Goal: Navigation & Orientation: Understand site structure

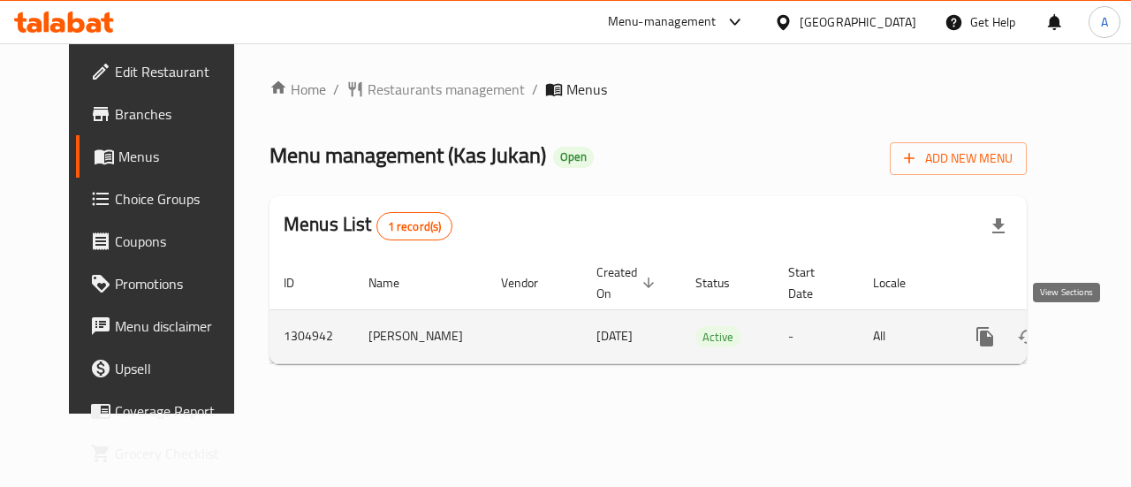
click at [1102, 332] on icon "enhanced table" at bounding box center [1112, 336] width 21 height 21
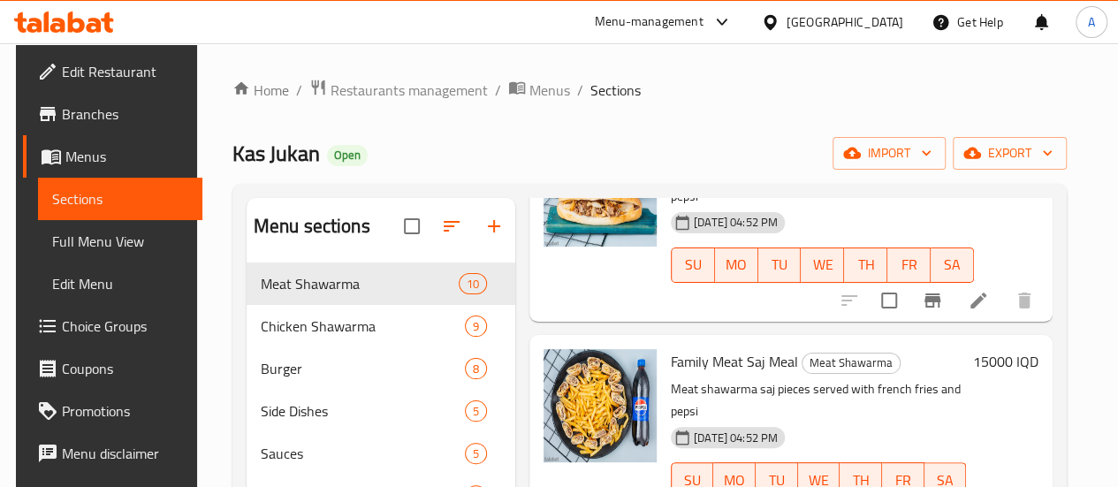
scroll to position [247, 0]
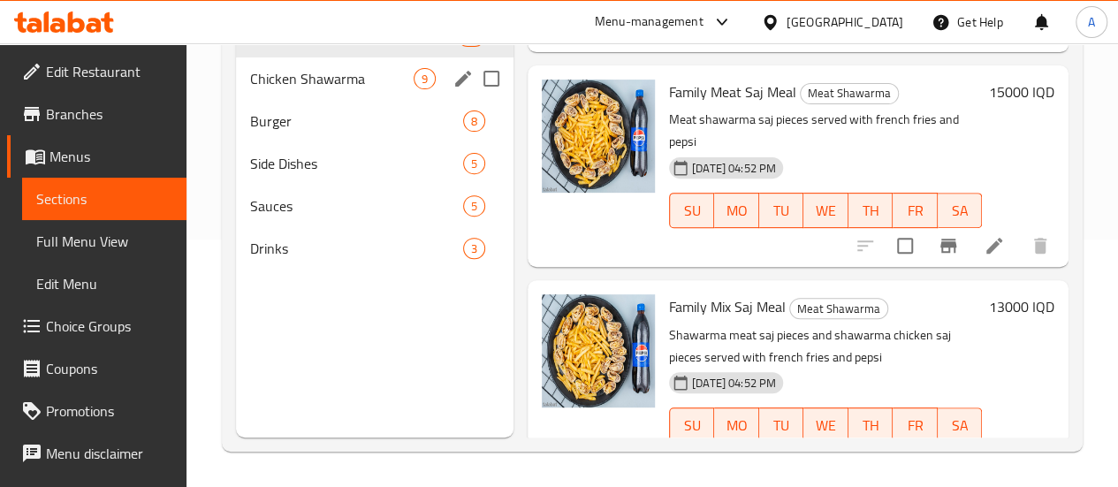
click at [371, 100] on div "Chicken Shawarma 9" at bounding box center [374, 78] width 277 height 42
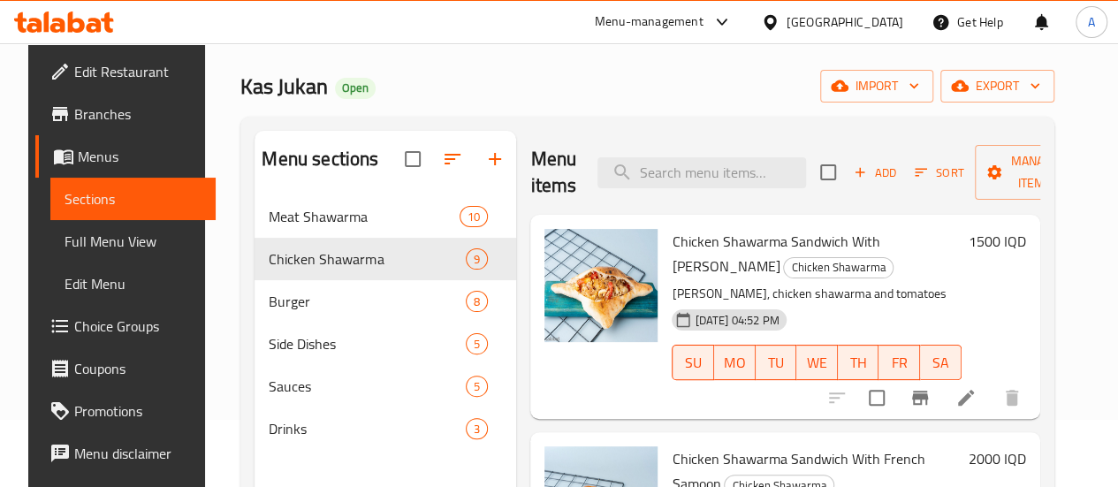
scroll to position [68, 0]
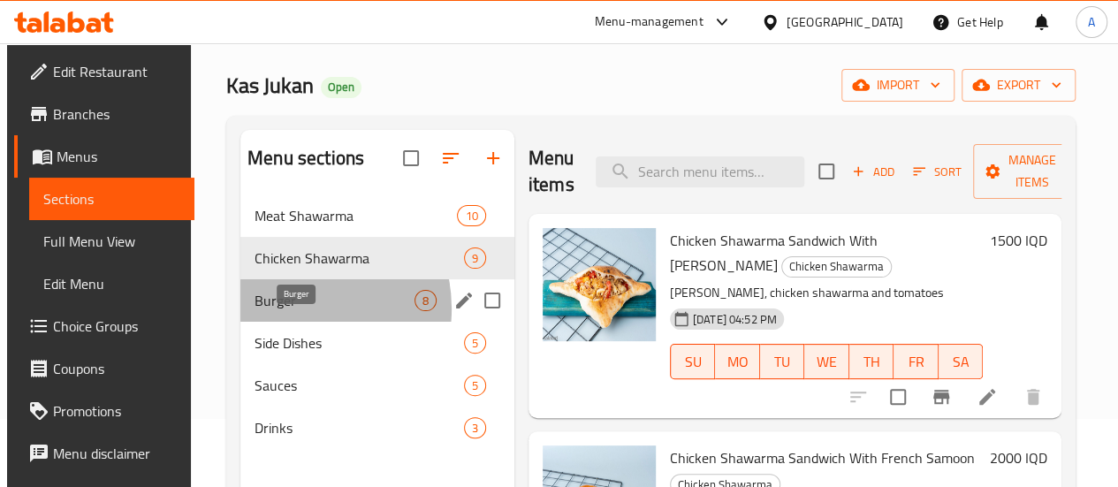
click at [289, 311] on span "Burger" at bounding box center [333, 300] width 159 height 21
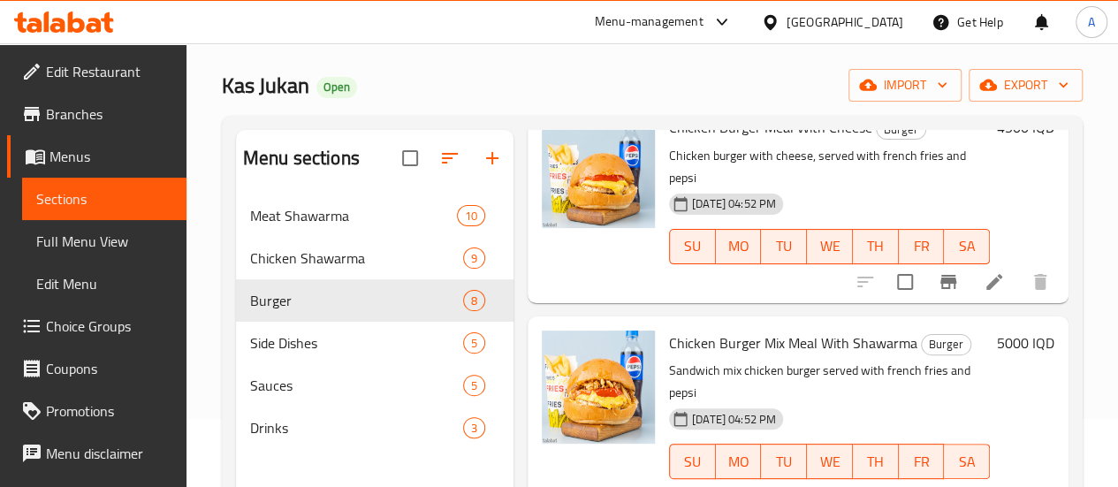
scroll to position [247, 0]
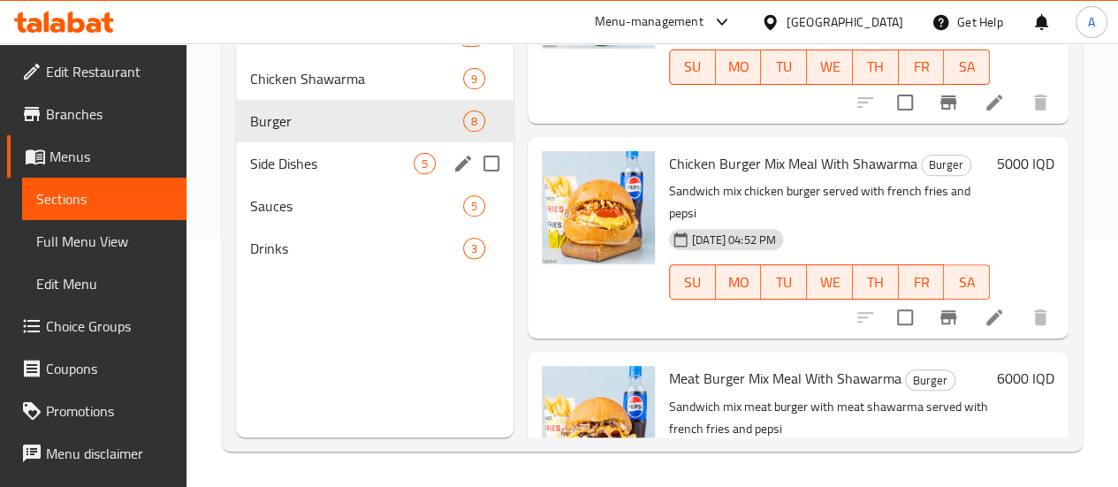
click at [274, 174] on span "Side Dishes" at bounding box center [331, 163] width 163 height 21
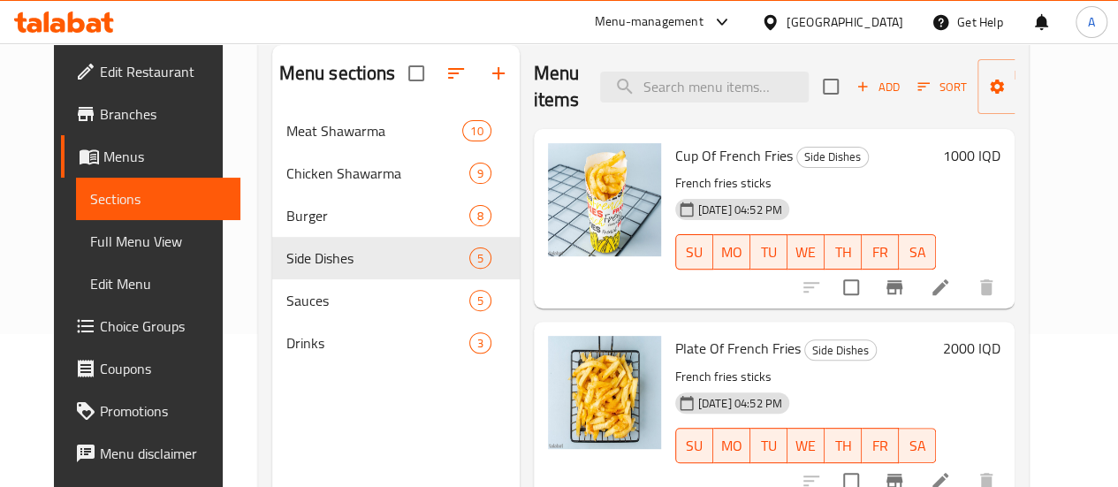
scroll to position [167, 0]
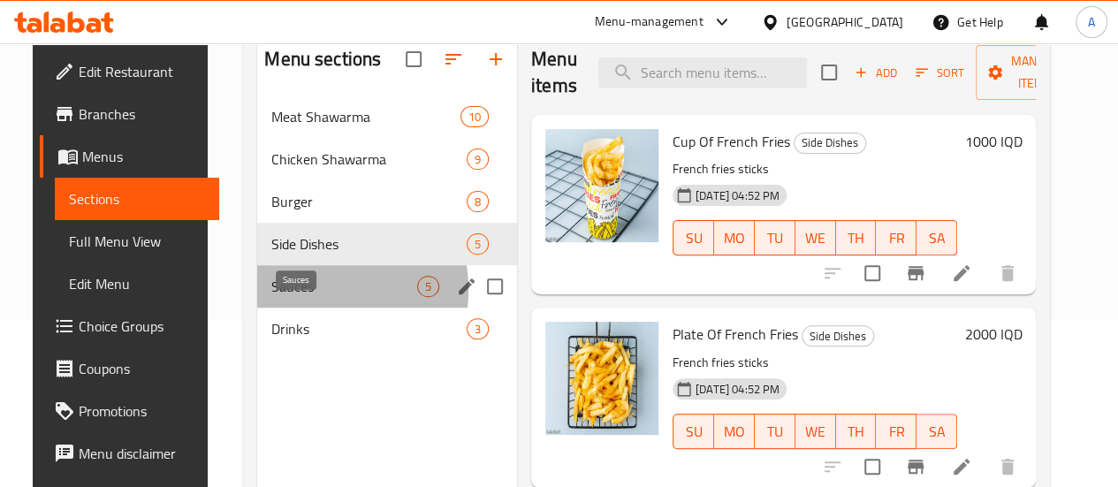
click at [281, 297] on span "Sauces" at bounding box center [344, 286] width 146 height 21
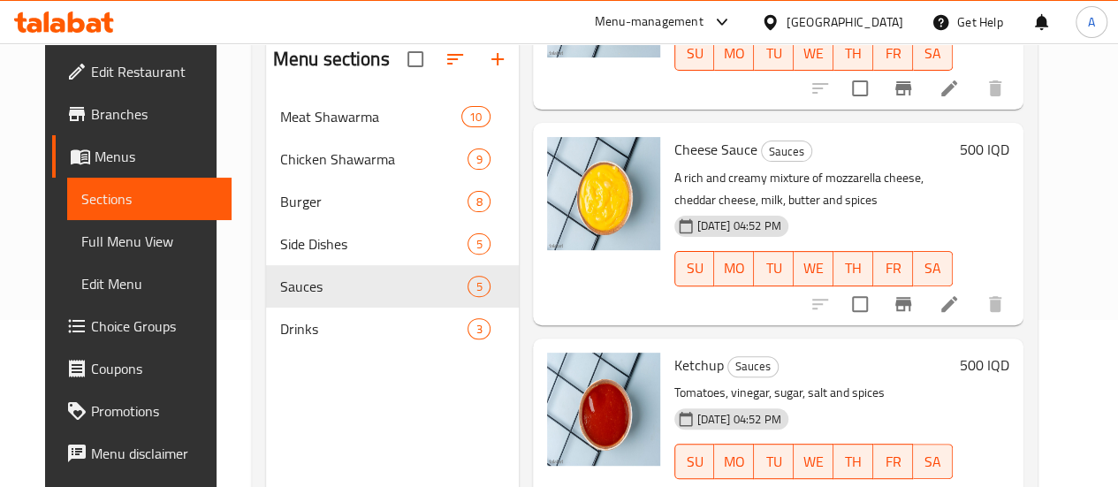
scroll to position [247, 0]
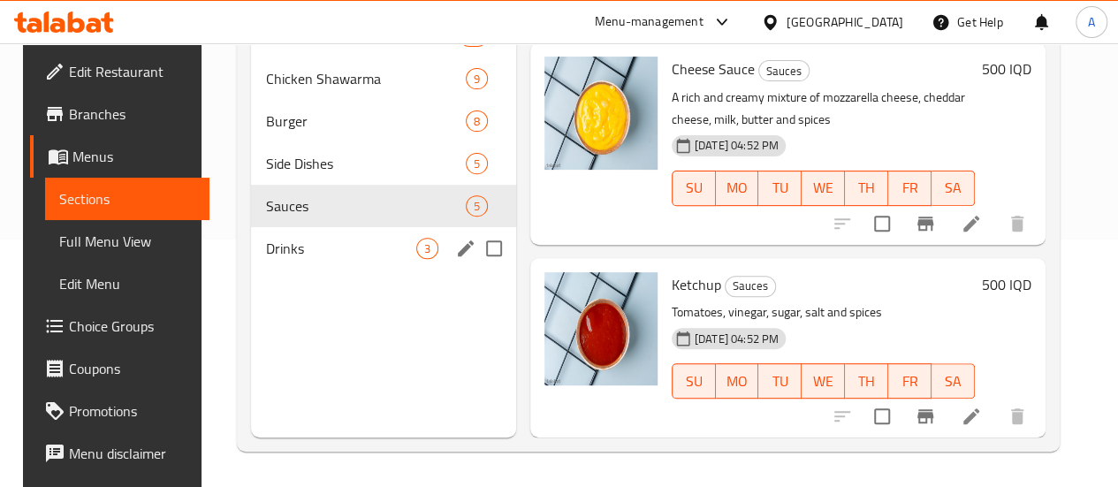
click at [265, 259] on span "Drinks" at bounding box center [340, 248] width 150 height 21
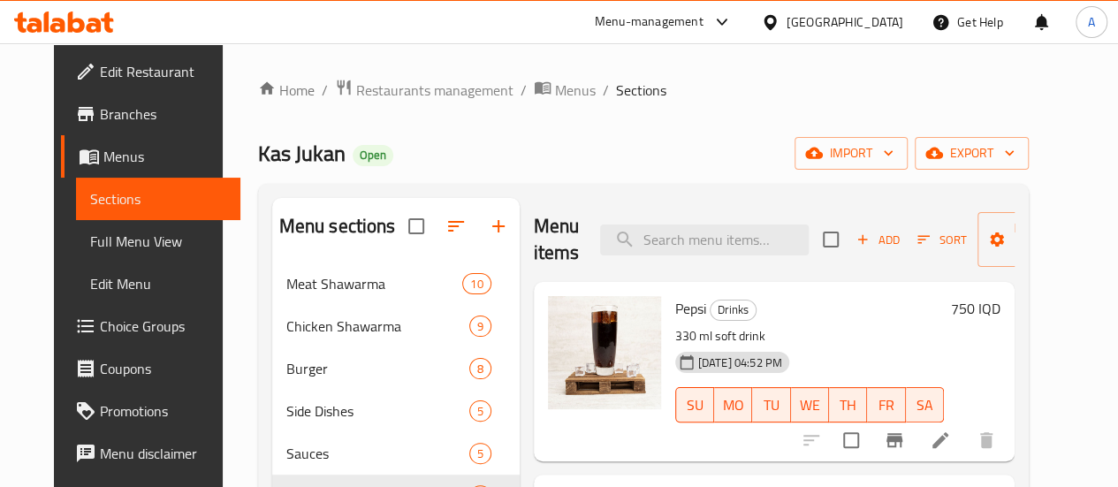
click at [747, 6] on div "Menu-management" at bounding box center [663, 22] width 166 height 42
click at [732, 15] on icon at bounding box center [721, 21] width 21 height 21
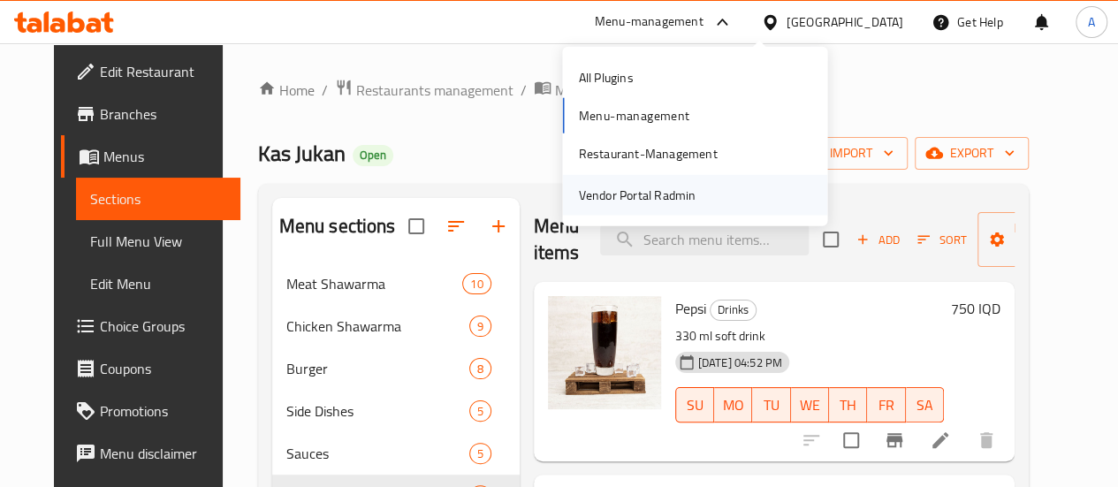
click at [696, 193] on div "Vendor Portal Radmin" at bounding box center [637, 194] width 146 height 41
